Goal: Find specific page/section: Find specific page/section

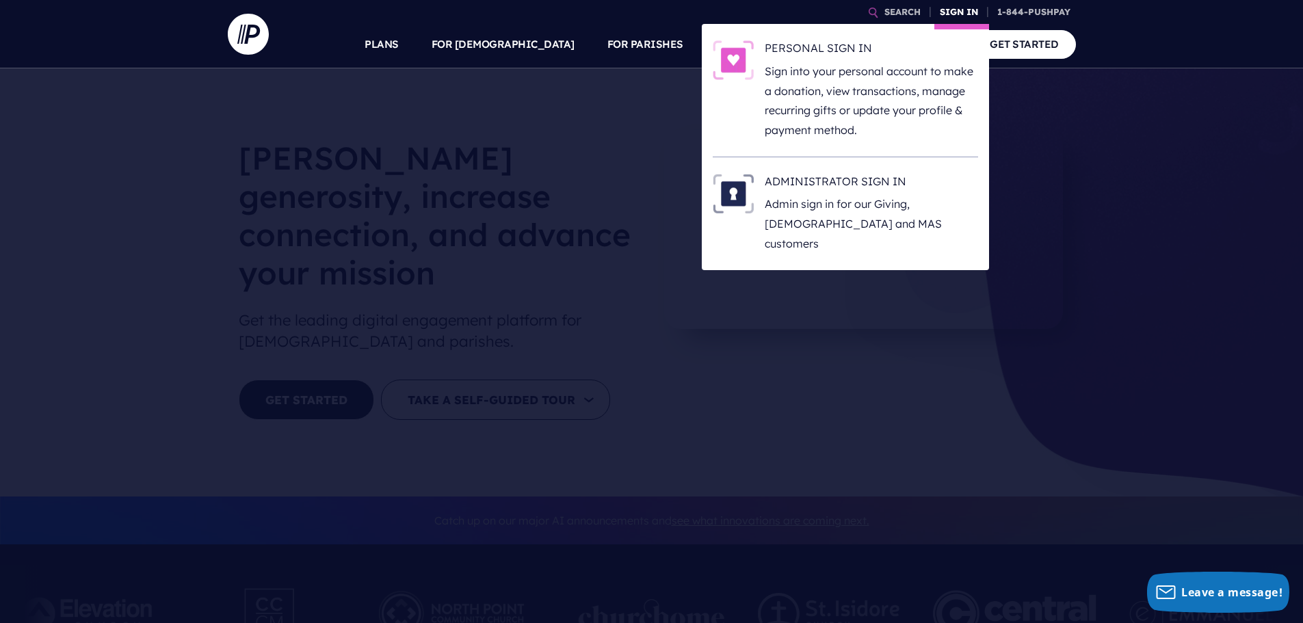
click at [952, 8] on link "SIGN IN" at bounding box center [958, 12] width 49 height 24
click at [858, 194] on h6 "ADMINISTRATOR SIGN IN" at bounding box center [871, 184] width 213 height 21
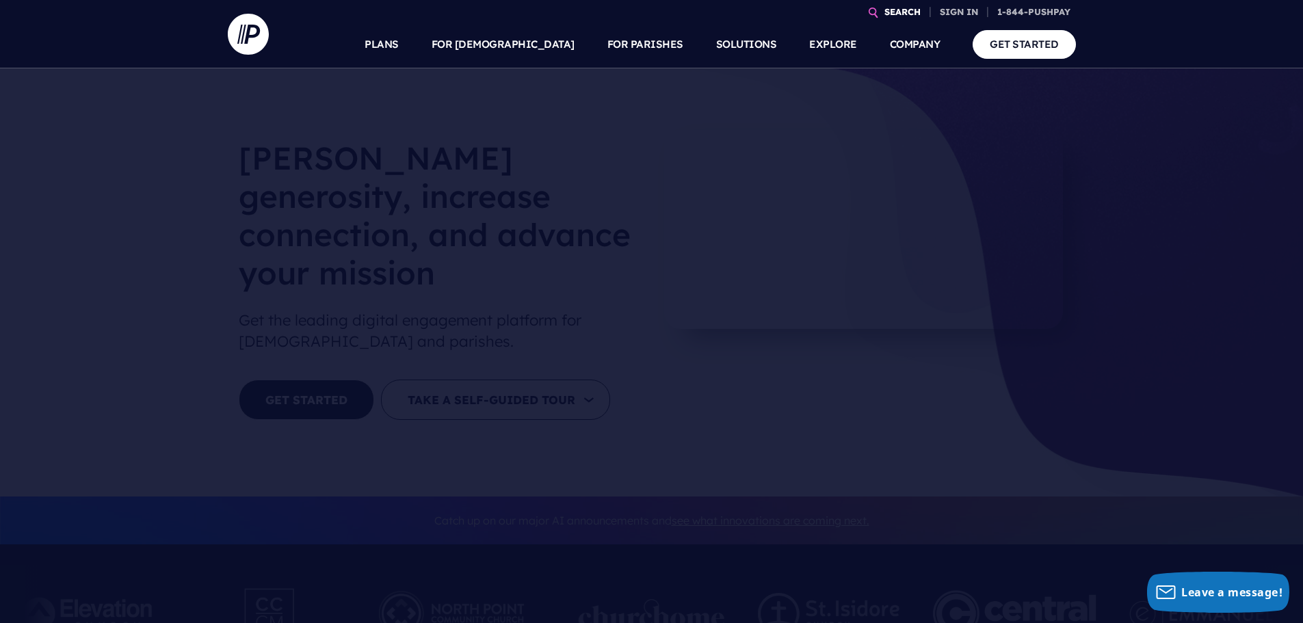
click at [897, 14] on link "SEARCH" at bounding box center [902, 12] width 47 height 24
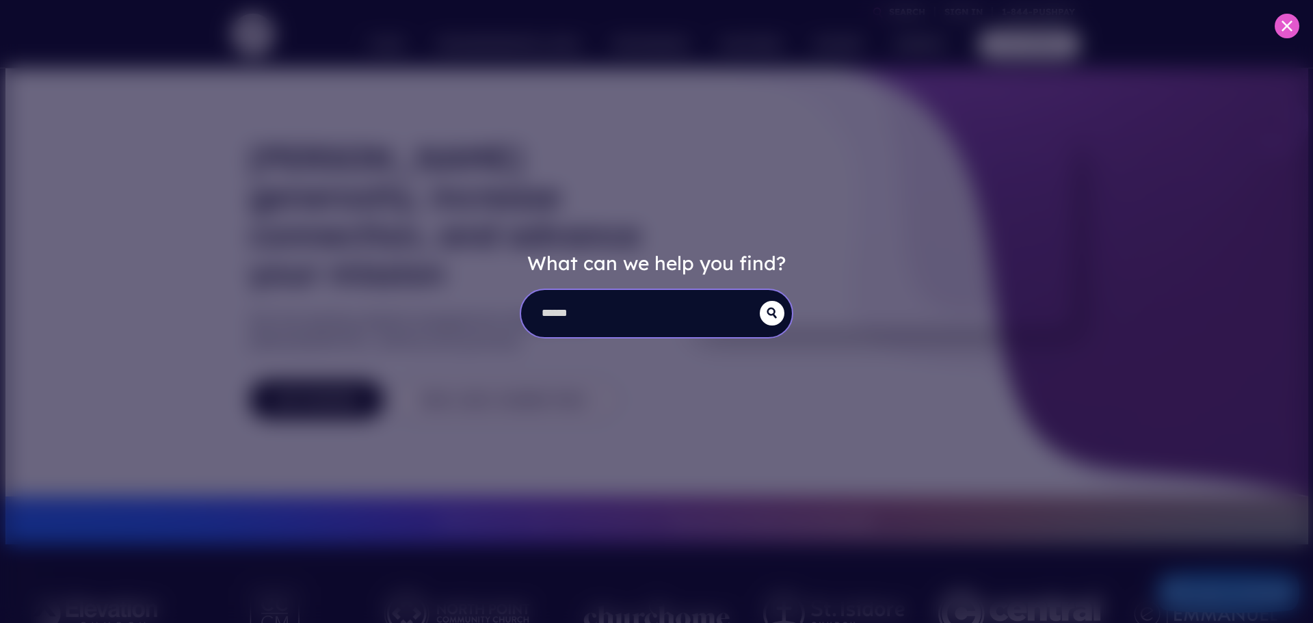
click at [705, 309] on input "search" at bounding box center [640, 313] width 239 height 47
type input "********"
click at [760, 301] on button "submit" at bounding box center [772, 313] width 25 height 25
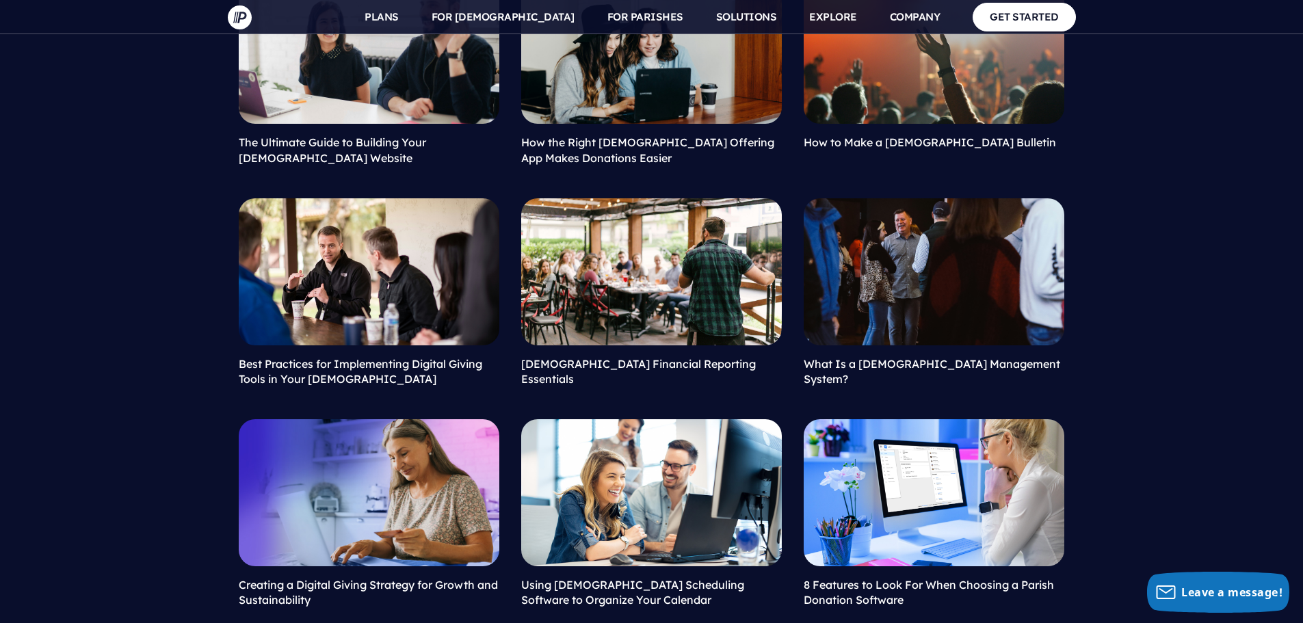
scroll to position [1556, 0]
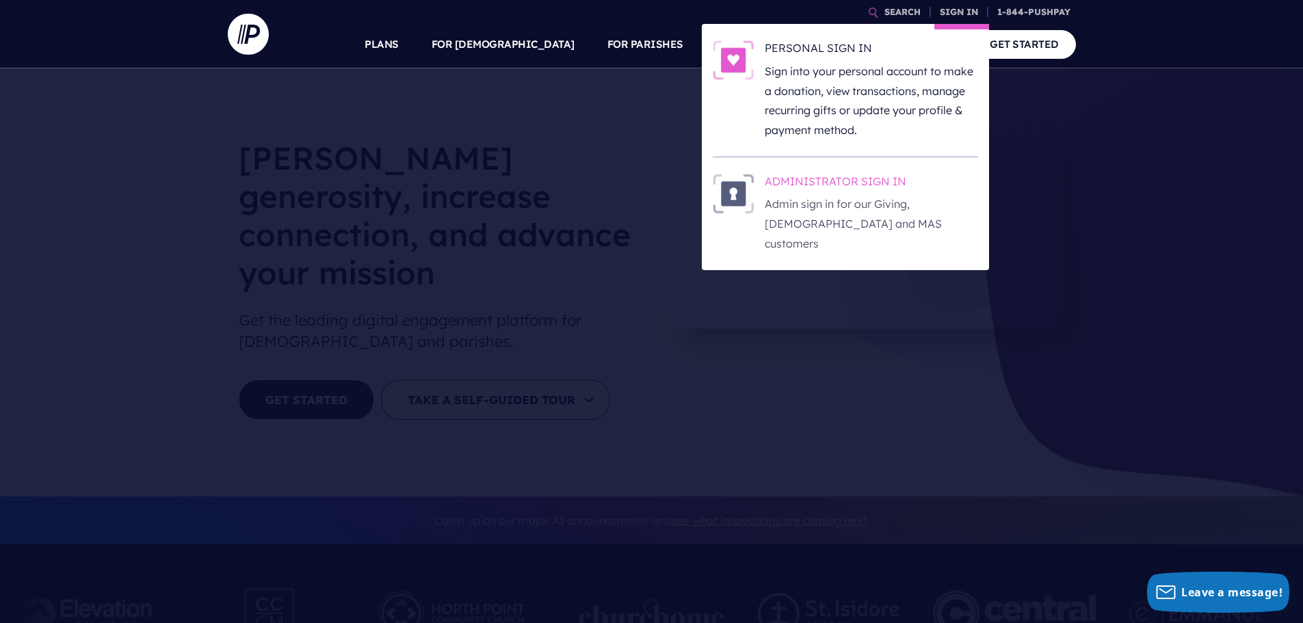
click at [866, 192] on h6 "ADMINISTRATOR SIGN IN" at bounding box center [871, 184] width 213 height 21
